Goal: Task Accomplishment & Management: Manage account settings

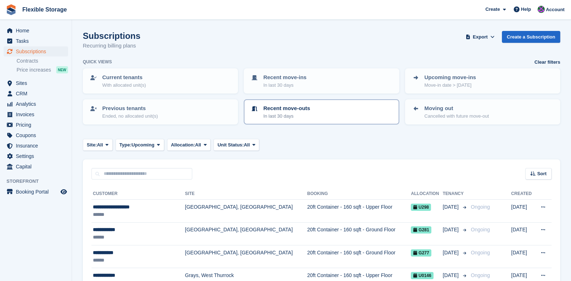
click at [299, 106] on p "Recent move-outs" at bounding box center [286, 108] width 47 height 8
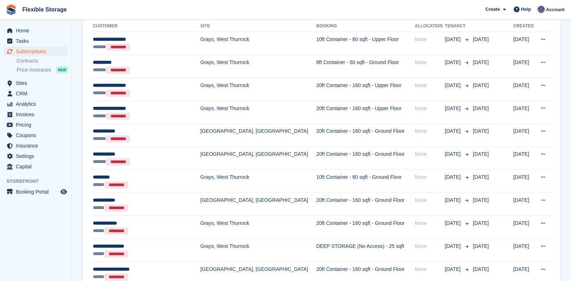
scroll to position [180, 0]
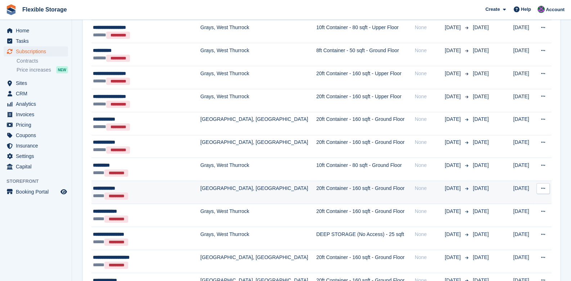
click at [111, 185] on div "**********" at bounding box center [143, 189] width 100 height 8
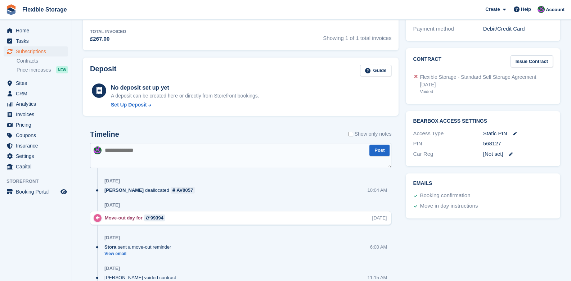
scroll to position [252, 0]
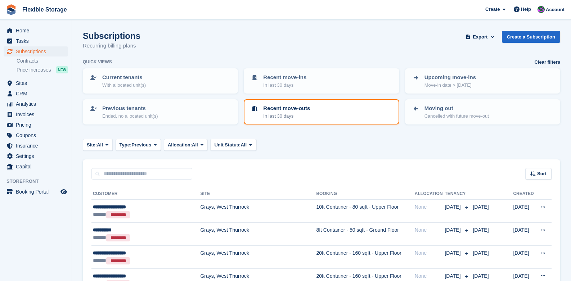
scroll to position [180, 0]
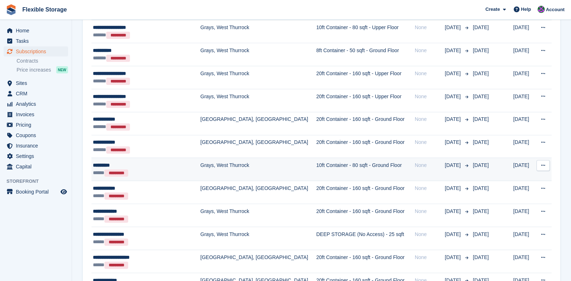
click at [105, 170] on div "***** *********" at bounding box center [143, 173] width 100 height 8
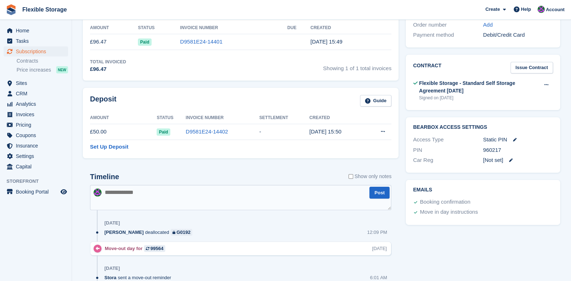
scroll to position [216, 0]
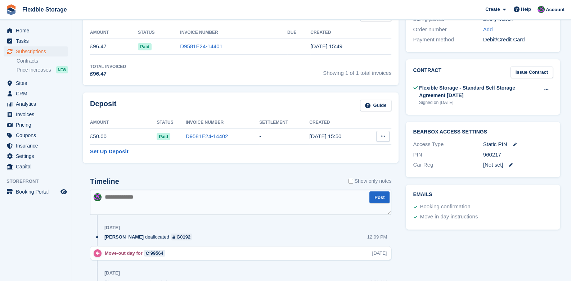
click at [385, 138] on icon at bounding box center [383, 136] width 4 height 5
click at [382, 138] on icon at bounding box center [383, 136] width 4 height 5
click at [355, 147] on p "Settle deposit" at bounding box center [355, 150] width 63 height 9
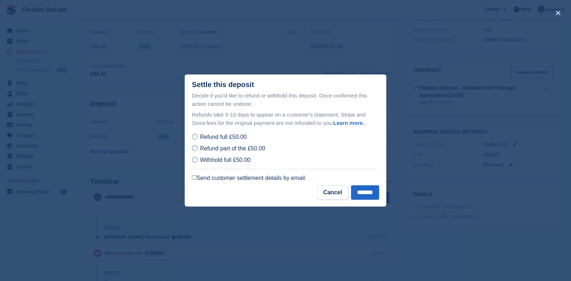
click at [207, 176] on label "Send customer settlement details by email." at bounding box center [249, 178] width 115 height 7
click at [364, 192] on input "*******" at bounding box center [365, 192] width 28 height 14
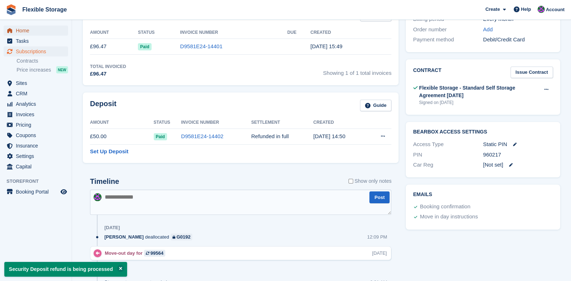
click at [32, 28] on span "Home" at bounding box center [37, 31] width 43 height 10
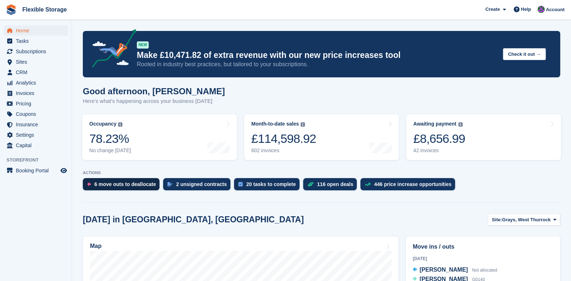
click at [122, 182] on div "6 move outs to deallocate" at bounding box center [125, 185] width 62 height 6
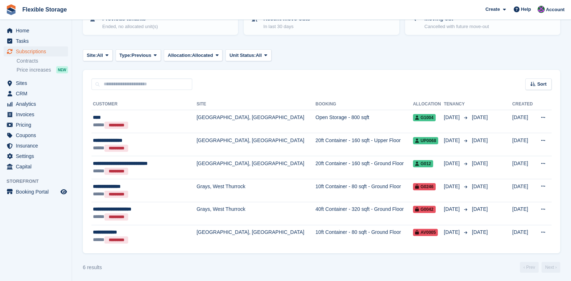
scroll to position [91, 0]
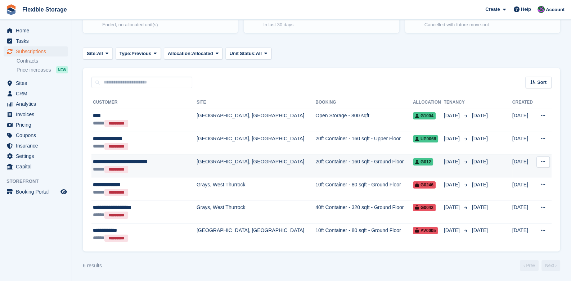
click at [197, 157] on td "[GEOGRAPHIC_DATA], [GEOGRAPHIC_DATA]" at bounding box center [256, 165] width 119 height 23
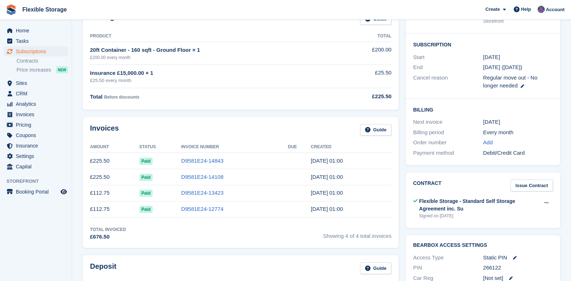
scroll to position [72, 0]
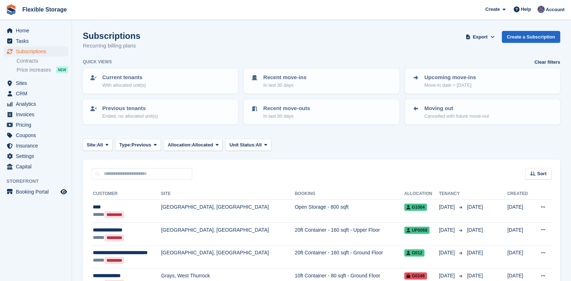
scroll to position [91, 0]
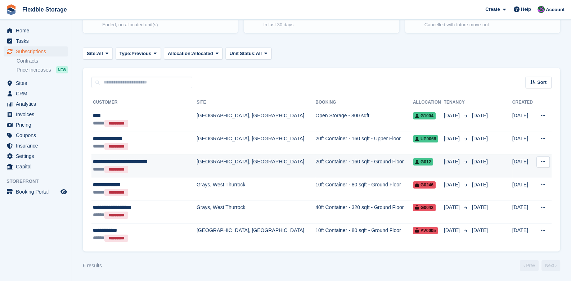
click at [197, 162] on td "[GEOGRAPHIC_DATA], [GEOGRAPHIC_DATA]" at bounding box center [256, 165] width 119 height 23
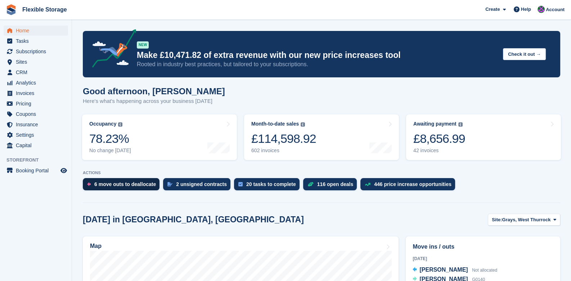
click at [132, 187] on div "6 move outs to deallocate" at bounding box center [125, 185] width 62 height 6
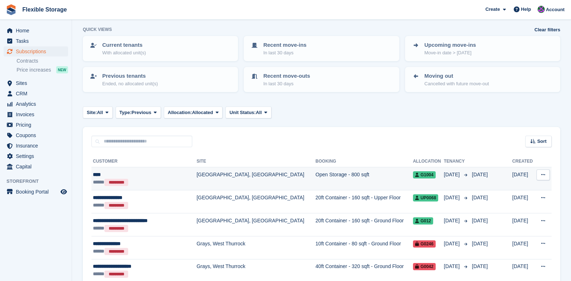
scroll to position [91, 0]
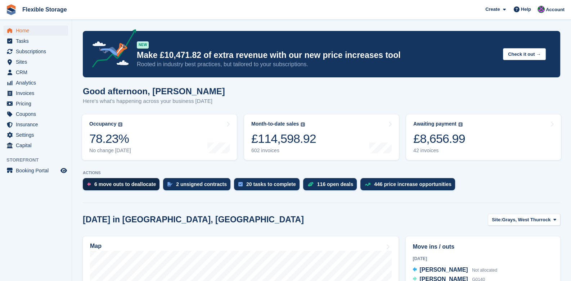
click at [149, 184] on div "6 move outs to deallocate" at bounding box center [125, 185] width 62 height 6
click at [122, 186] on div "6 move outs to deallocate" at bounding box center [125, 185] width 62 height 6
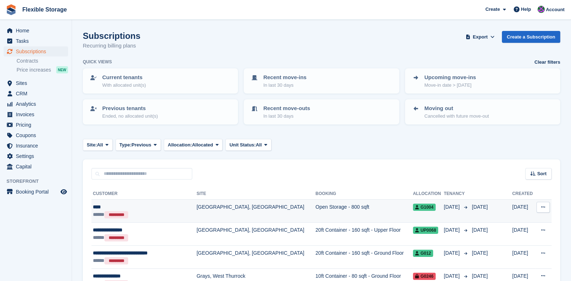
click at [242, 219] on td "[GEOGRAPHIC_DATA], [GEOGRAPHIC_DATA]" at bounding box center [256, 211] width 119 height 23
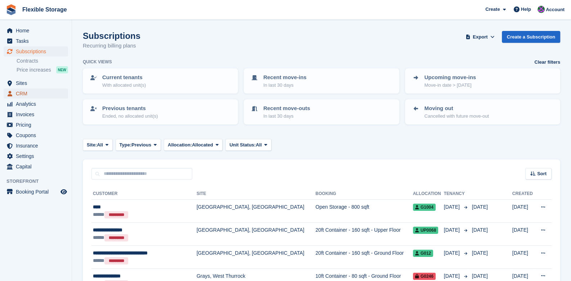
click at [22, 94] on span "CRM" at bounding box center [37, 94] width 43 height 10
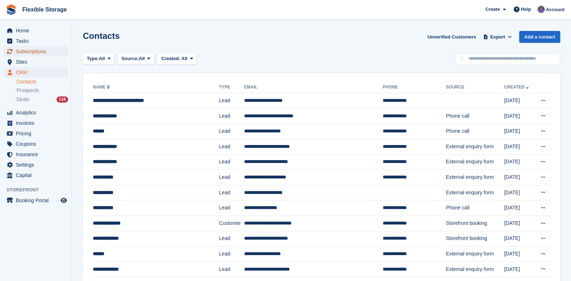
click at [25, 54] on span "Subscriptions" at bounding box center [37, 51] width 43 height 10
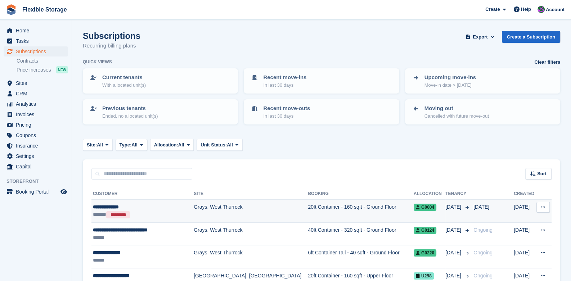
click at [200, 211] on td "Grays, West Thurrock" at bounding box center [251, 211] width 114 height 23
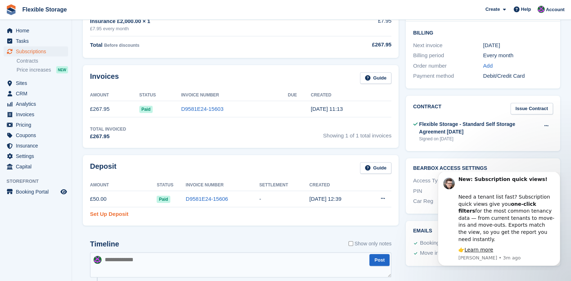
click at [110, 215] on link "Set Up Deposit" at bounding box center [109, 214] width 39 height 8
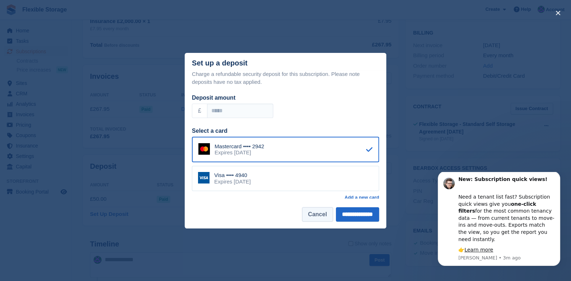
click at [302, 212] on button "Cancel" at bounding box center [317, 214] width 31 height 14
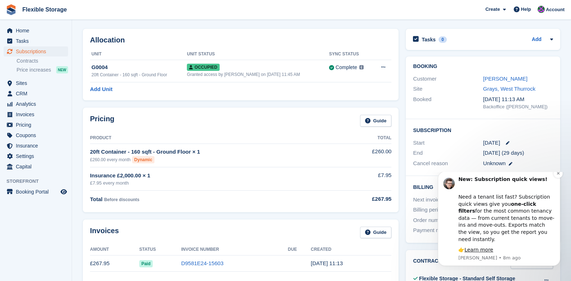
scroll to position [36, 0]
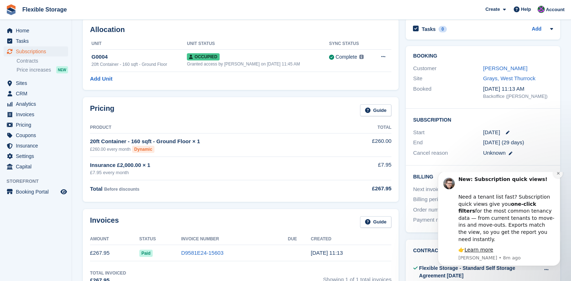
click at [561, 178] on button "Dismiss notification" at bounding box center [558, 173] width 9 height 9
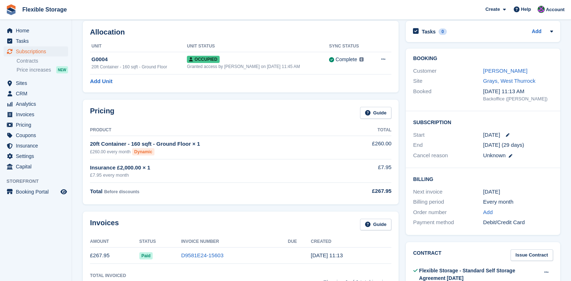
scroll to position [0, 0]
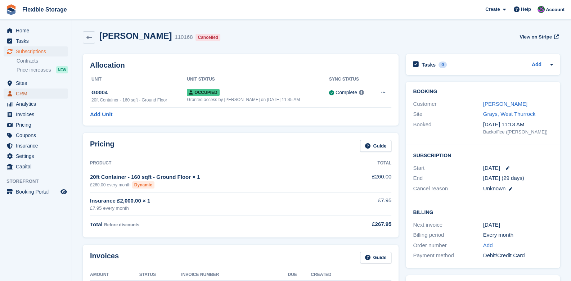
click at [27, 97] on span "CRM" at bounding box center [37, 94] width 43 height 10
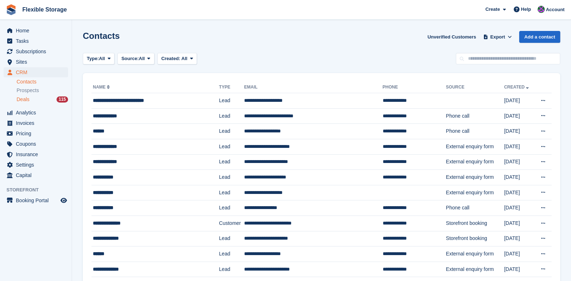
click at [18, 98] on span "Deals" at bounding box center [23, 99] width 13 height 7
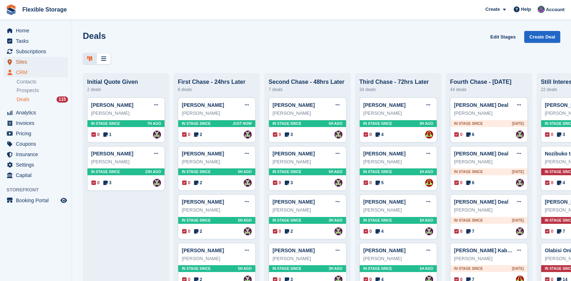
click at [22, 61] on span "Sites" at bounding box center [37, 62] width 43 height 10
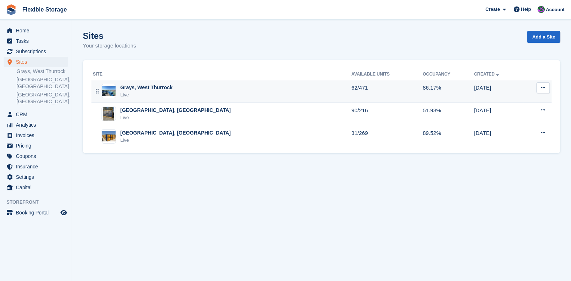
click at [146, 90] on div "Grays, West Thurrock" at bounding box center [146, 88] width 52 height 8
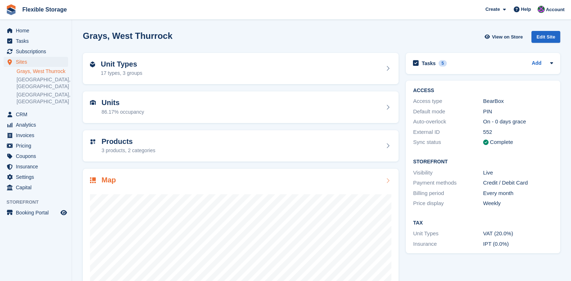
click at [382, 176] on div "Map" at bounding box center [240, 181] width 301 height 10
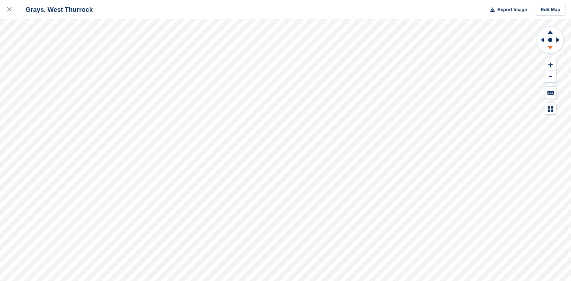
click at [552, 49] on icon at bounding box center [550, 48] width 19 height 9
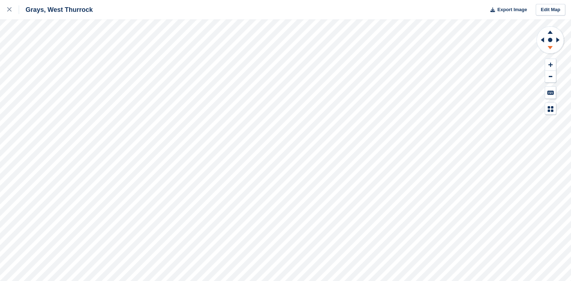
click at [552, 49] on icon at bounding box center [550, 48] width 19 height 9
click at [551, 50] on icon at bounding box center [550, 48] width 19 height 9
click at [9, 6] on div at bounding box center [13, 9] width 12 height 9
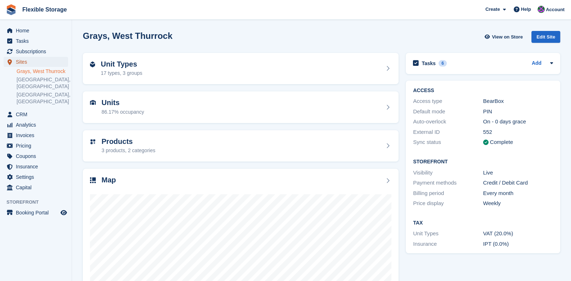
click at [16, 61] on span "Sites" at bounding box center [37, 62] width 43 height 10
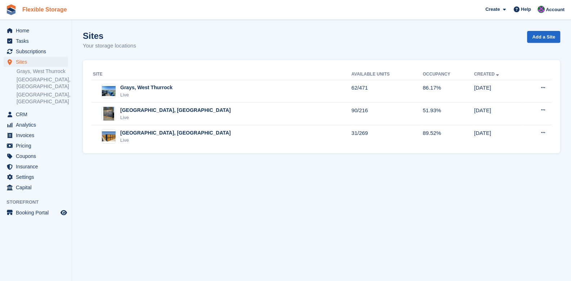
click at [34, 13] on link "Flexible Storage" at bounding box center [44, 10] width 50 height 12
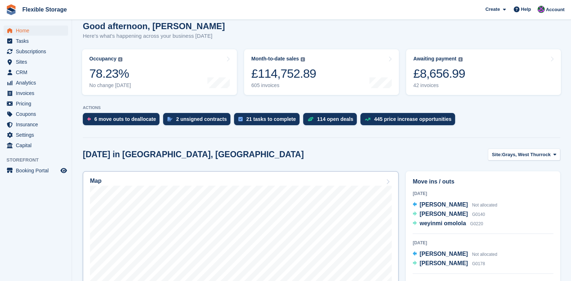
scroll to position [144, 0]
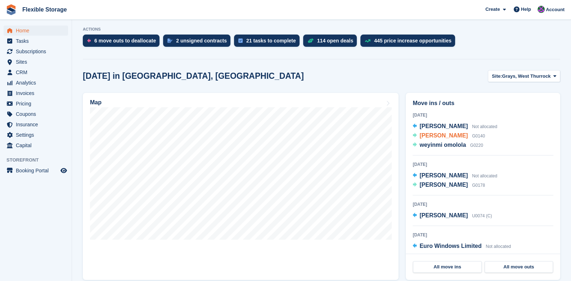
click at [449, 137] on span "[PERSON_NAME]" at bounding box center [444, 136] width 48 height 6
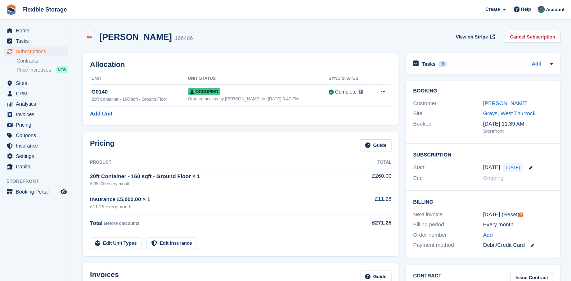
click at [86, 35] on icon at bounding box center [88, 37] width 5 height 5
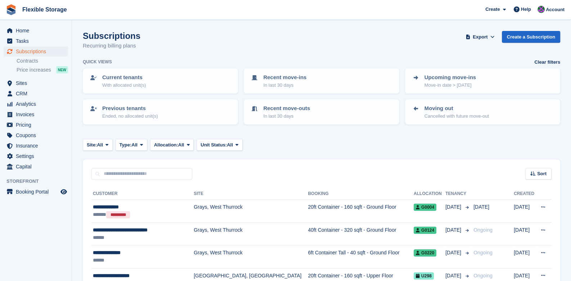
click at [302, 144] on div "Site: All All Grays, West Thurrock Chelmsford, Essex Aveley, Essex Type: All Al…" at bounding box center [322, 145] width 478 height 12
click at [49, 7] on link "Flexible Storage" at bounding box center [44, 10] width 50 height 12
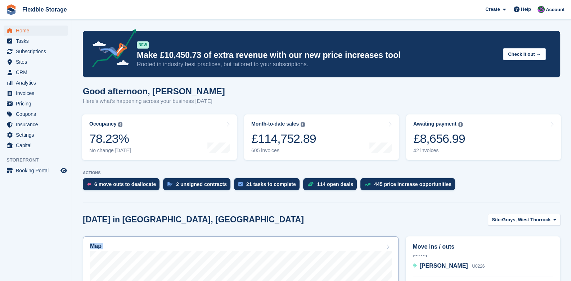
drag, startPoint x: 296, startPoint y: 216, endPoint x: 334, endPoint y: 182, distance: 50.7
drag, startPoint x: 545, startPoint y: 174, endPoint x: 543, endPoint y: 113, distance: 61.3
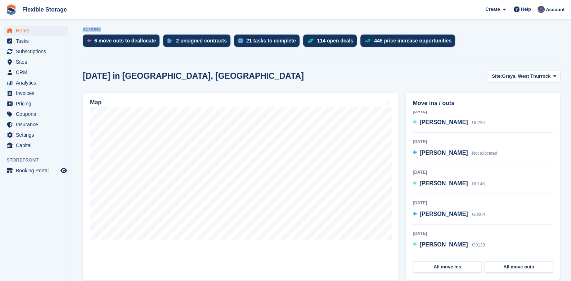
scroll to position [10, 0]
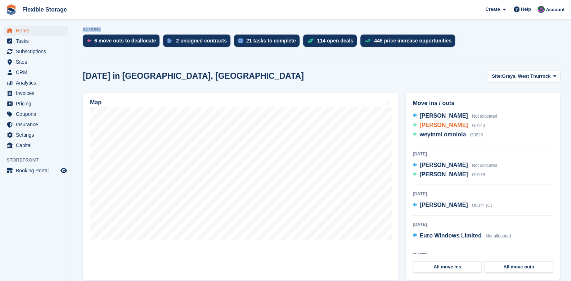
click at [443, 125] on span "[PERSON_NAME]" at bounding box center [444, 125] width 48 height 6
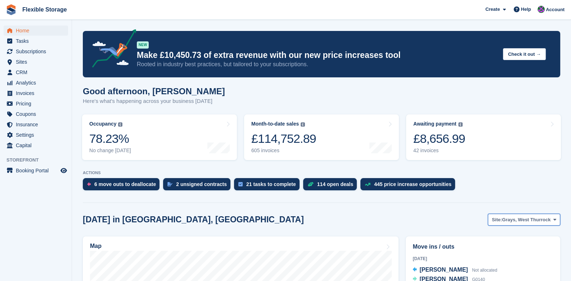
click at [521, 221] on span "Grays, West Thurrock" at bounding box center [526, 219] width 49 height 7
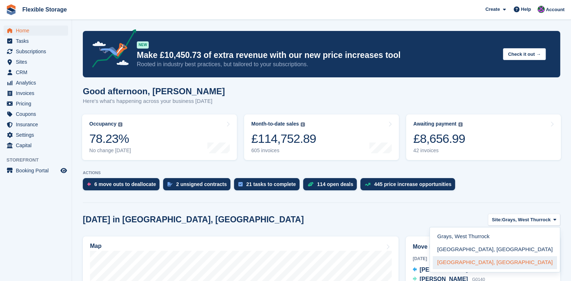
click at [507, 264] on link "[GEOGRAPHIC_DATA], [GEOGRAPHIC_DATA]" at bounding box center [495, 262] width 124 height 13
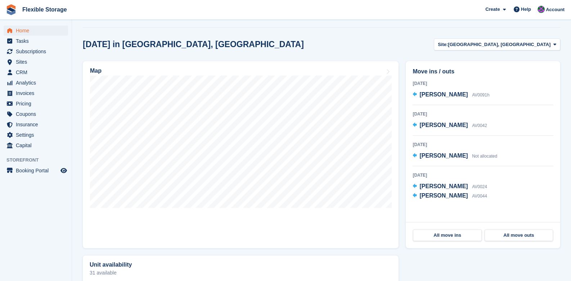
scroll to position [180, 0]
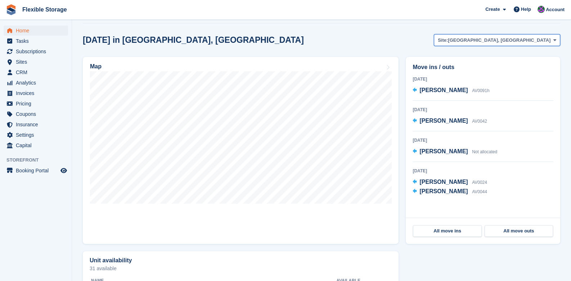
click at [526, 40] on span "[GEOGRAPHIC_DATA], [GEOGRAPHIC_DATA]" at bounding box center [499, 40] width 103 height 7
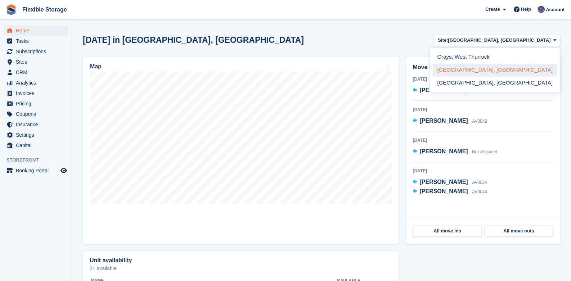
click at [500, 71] on link "[GEOGRAPHIC_DATA], [GEOGRAPHIC_DATA]" at bounding box center [495, 70] width 124 height 13
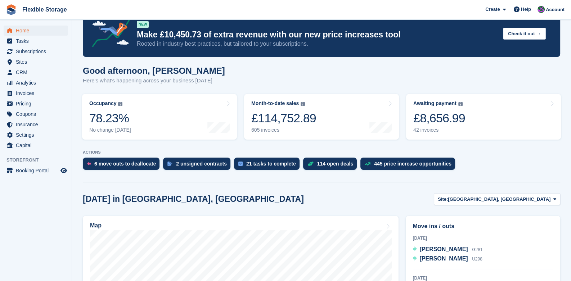
scroll to position [0, 0]
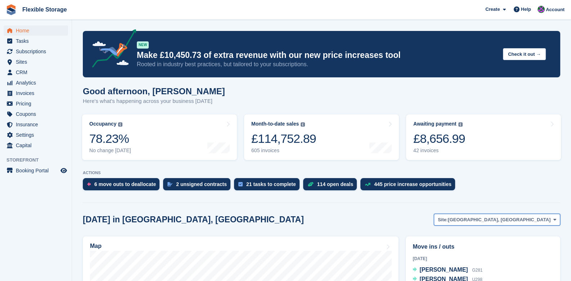
click at [538, 222] on span "[GEOGRAPHIC_DATA], [GEOGRAPHIC_DATA]" at bounding box center [499, 219] width 103 height 7
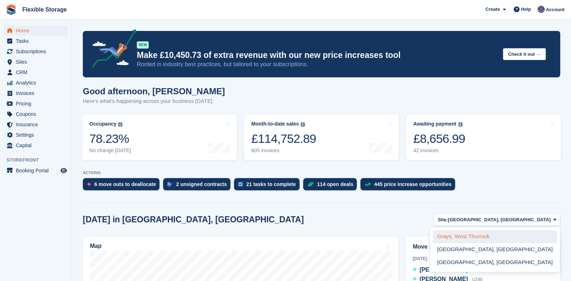
click at [513, 237] on link "Grays, West Thurrock" at bounding box center [495, 236] width 124 height 13
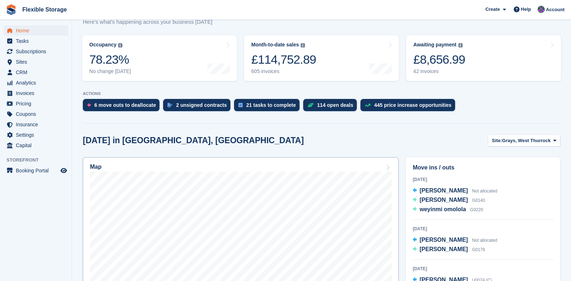
scroll to position [108, 0]
